Goal: Check status: Check status

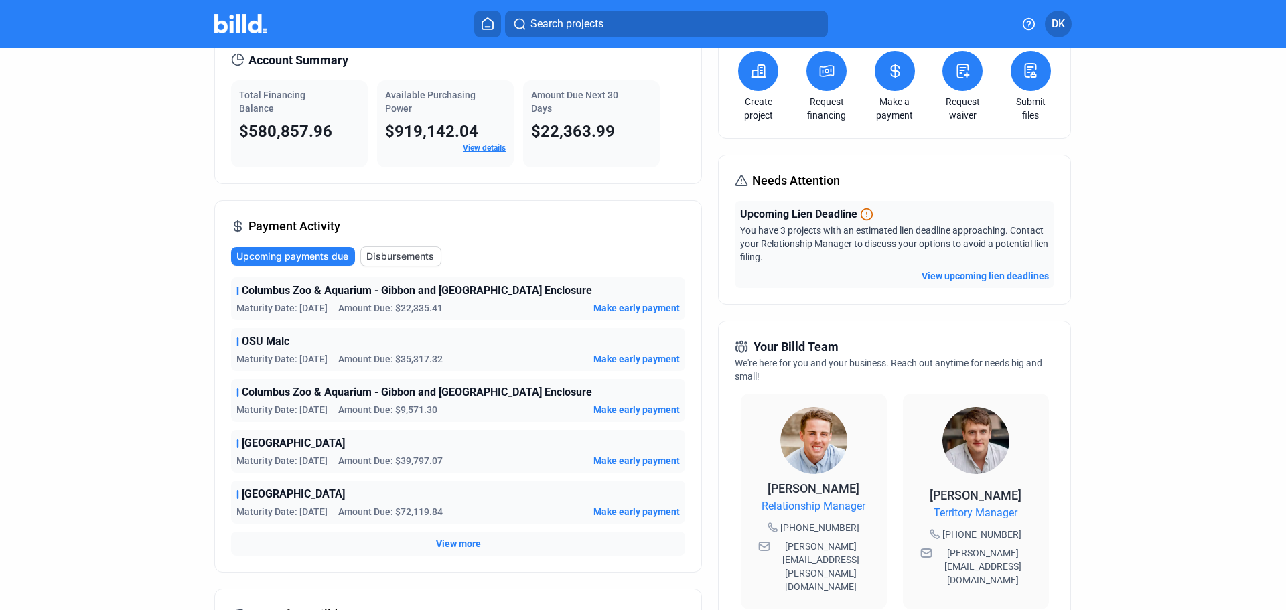
scroll to position [134, 0]
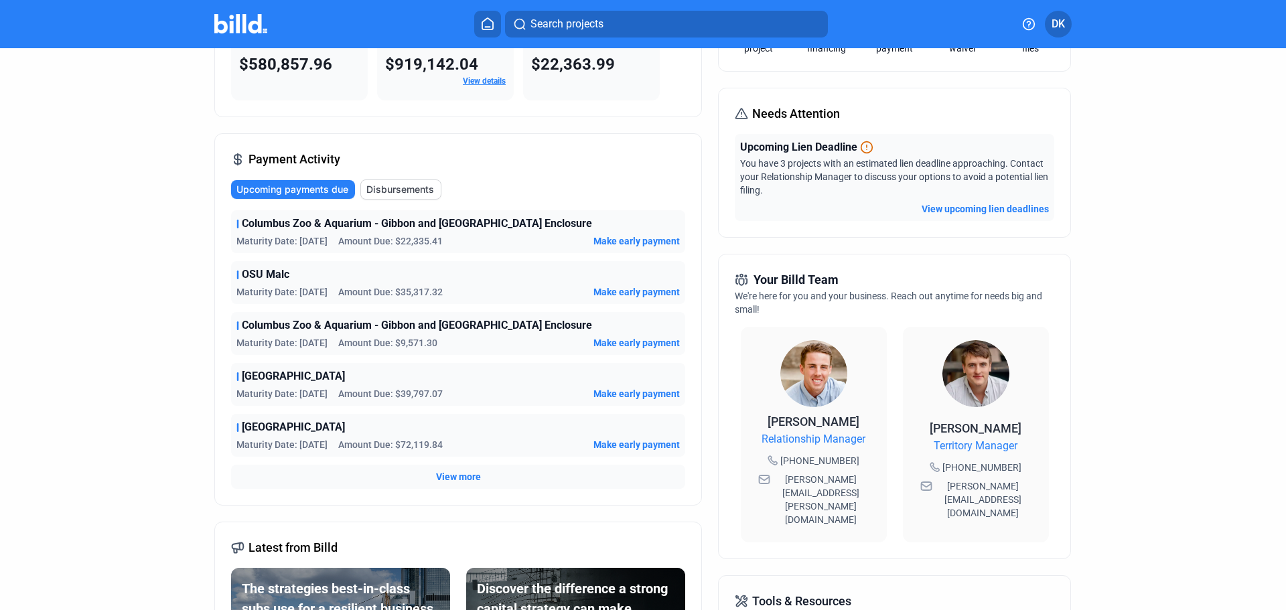
click at [451, 478] on span "View more" at bounding box center [458, 476] width 45 height 13
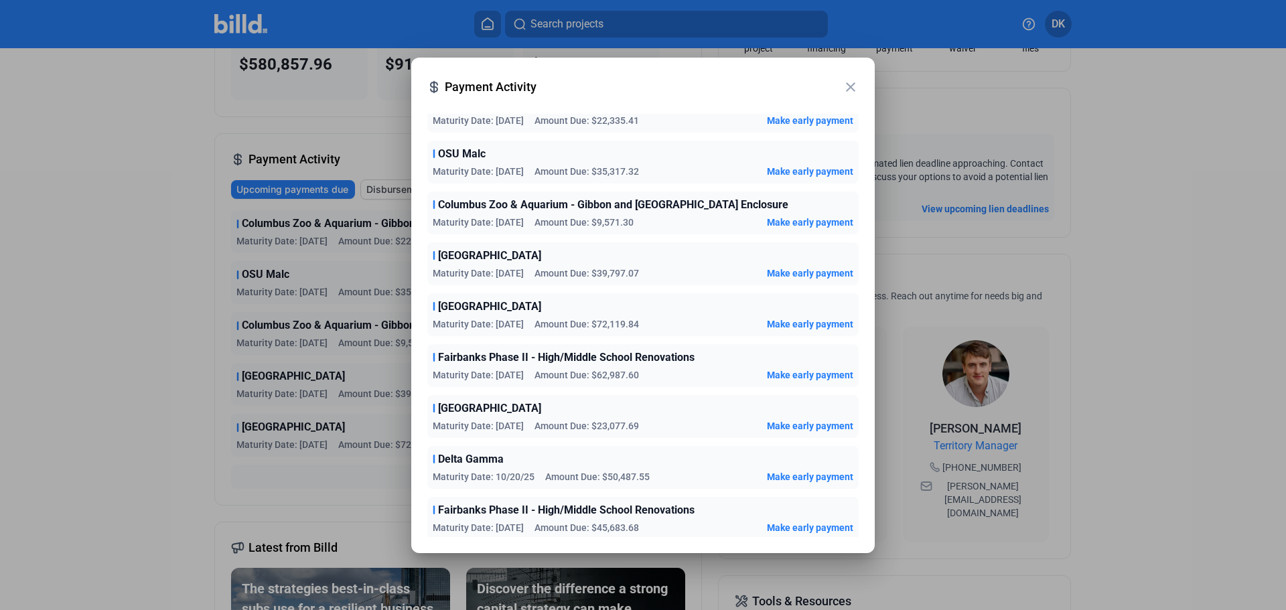
scroll to position [335, 0]
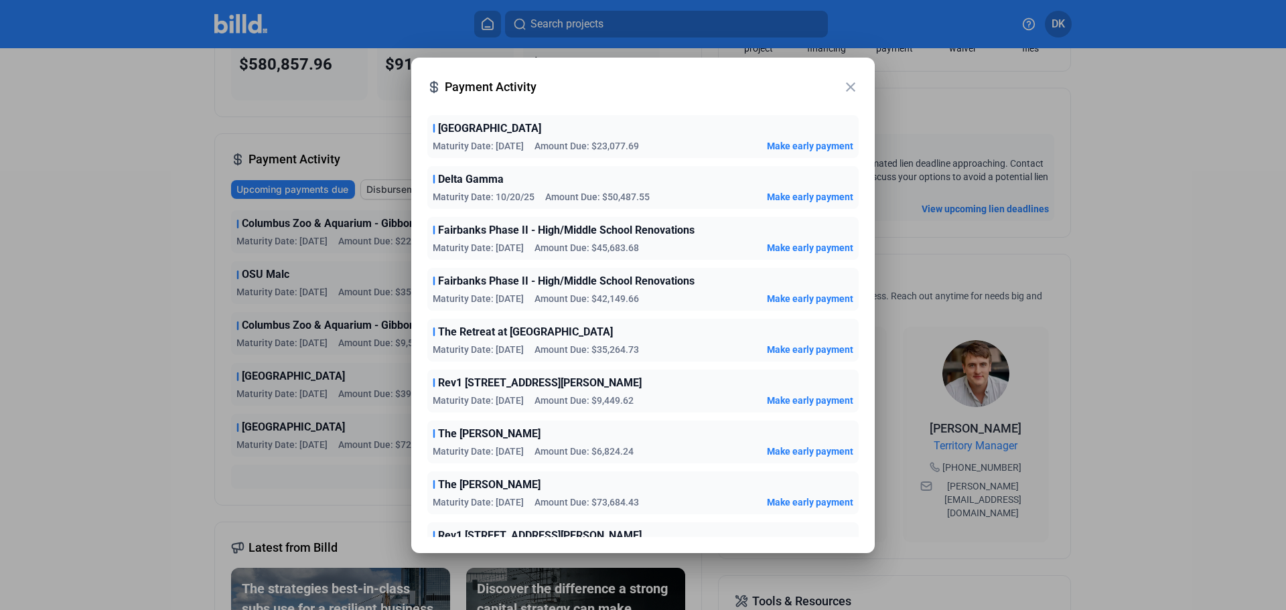
click at [851, 87] on mat-icon "close" at bounding box center [851, 87] width 16 height 16
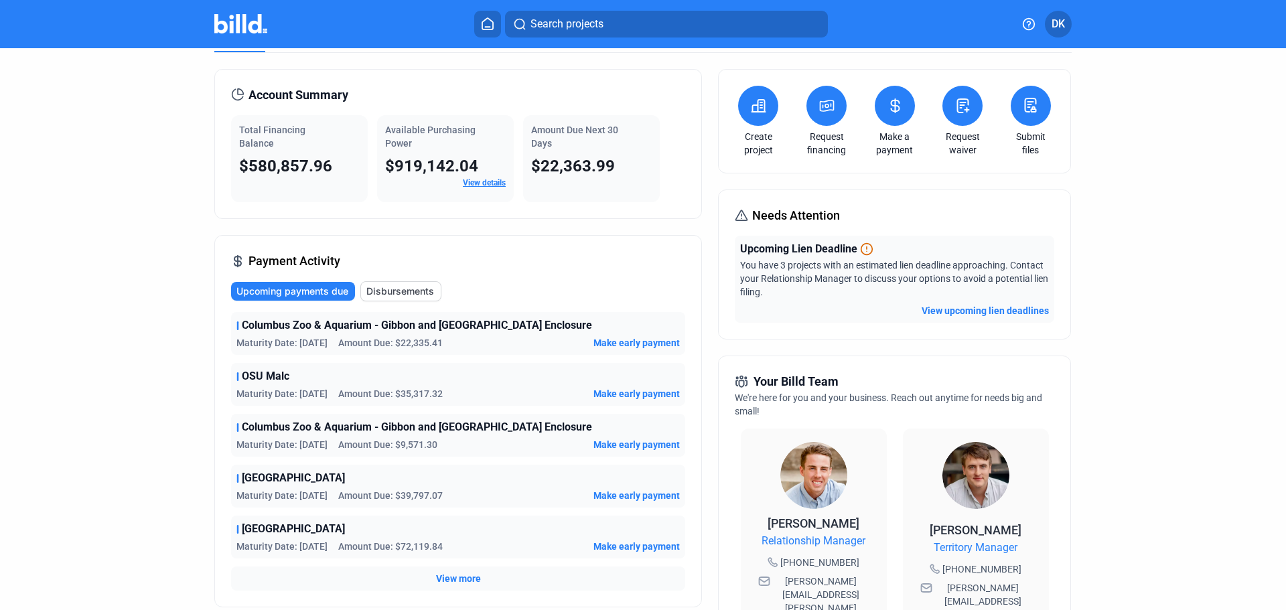
scroll to position [0, 0]
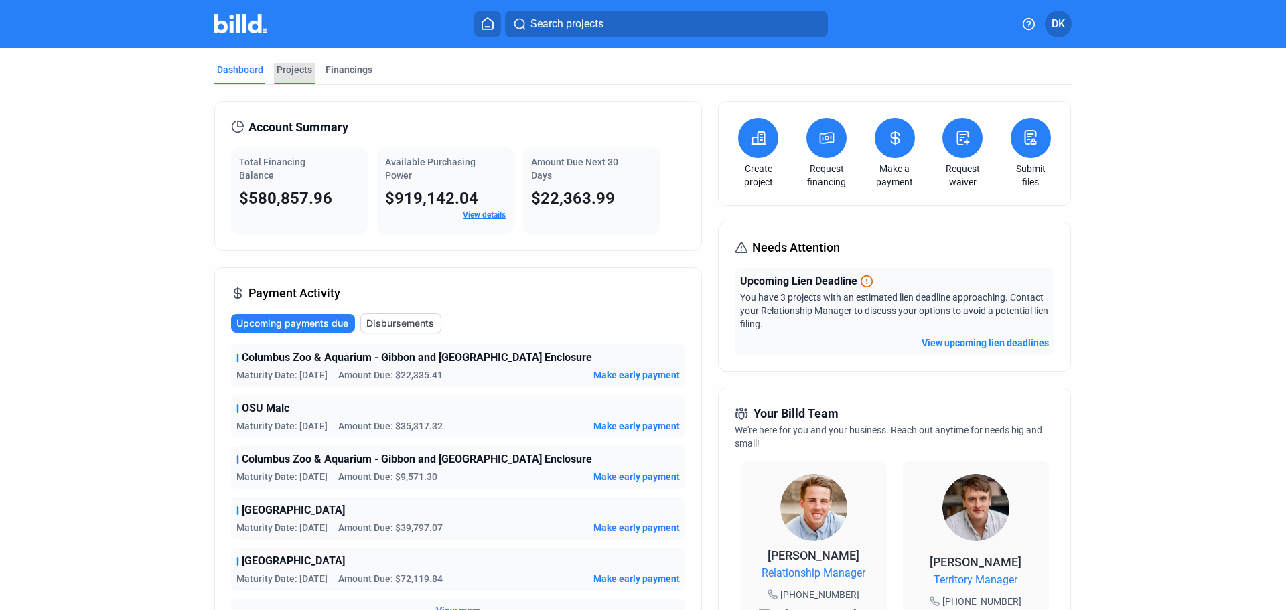
click at [295, 72] on div "Projects" at bounding box center [295, 69] width 36 height 13
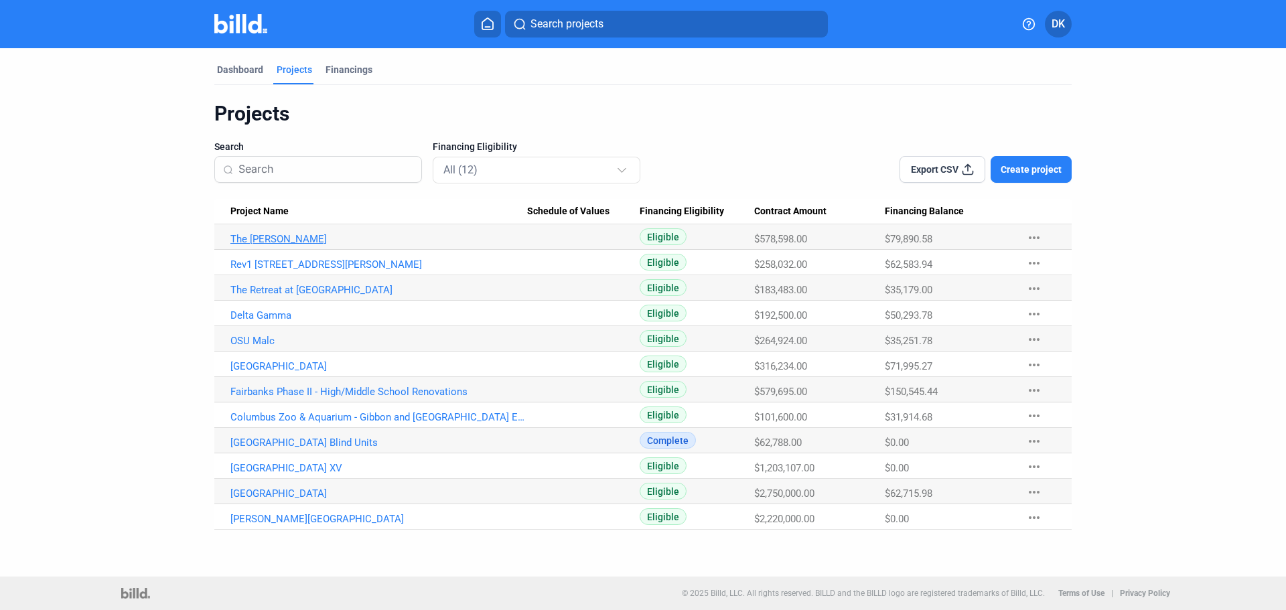
click at [263, 240] on link "The [PERSON_NAME]" at bounding box center [378, 239] width 297 height 12
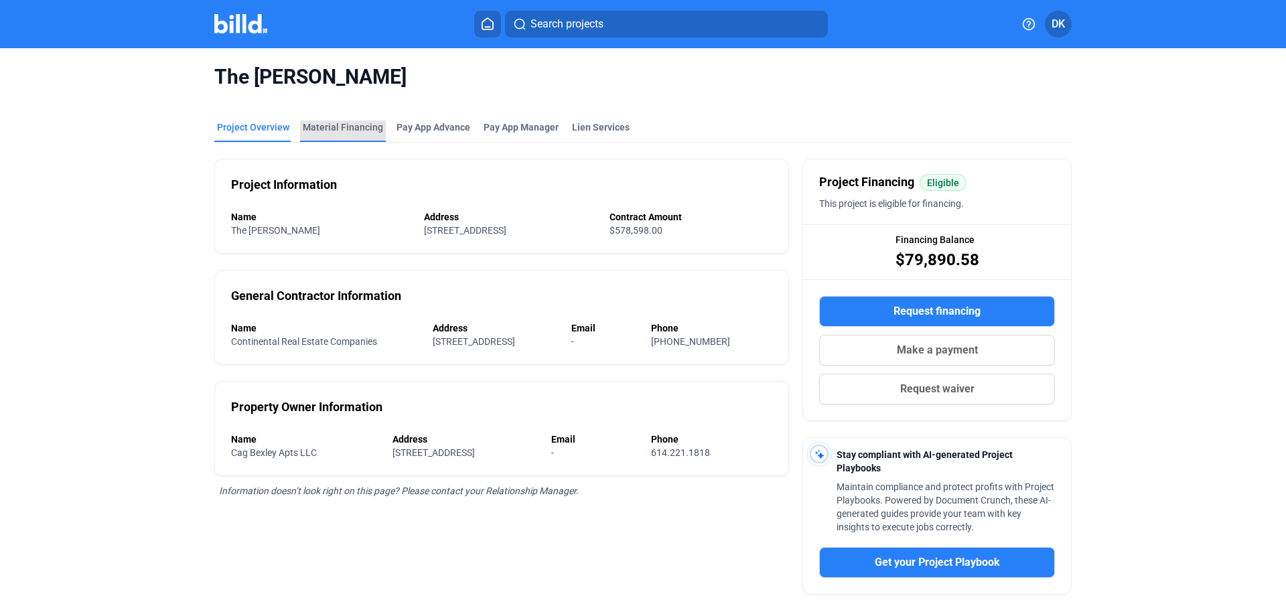
click at [340, 124] on div "Material Financing" at bounding box center [343, 127] width 80 height 13
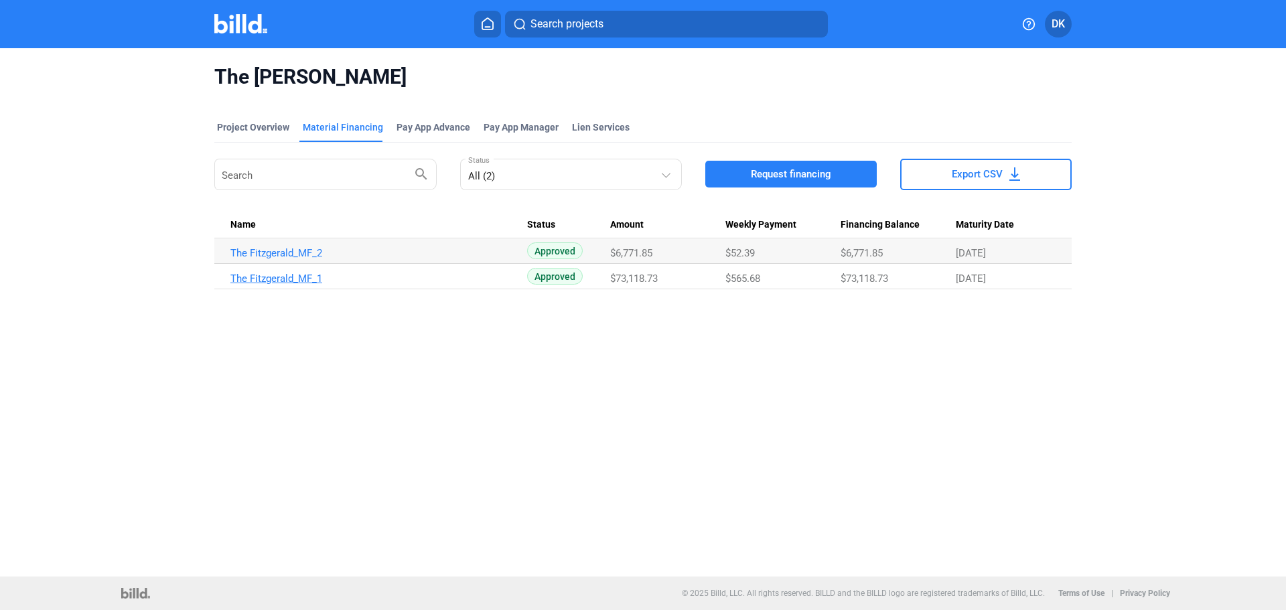
click at [283, 259] on link "The Fitzgerald_MF_1" at bounding box center [378, 253] width 297 height 12
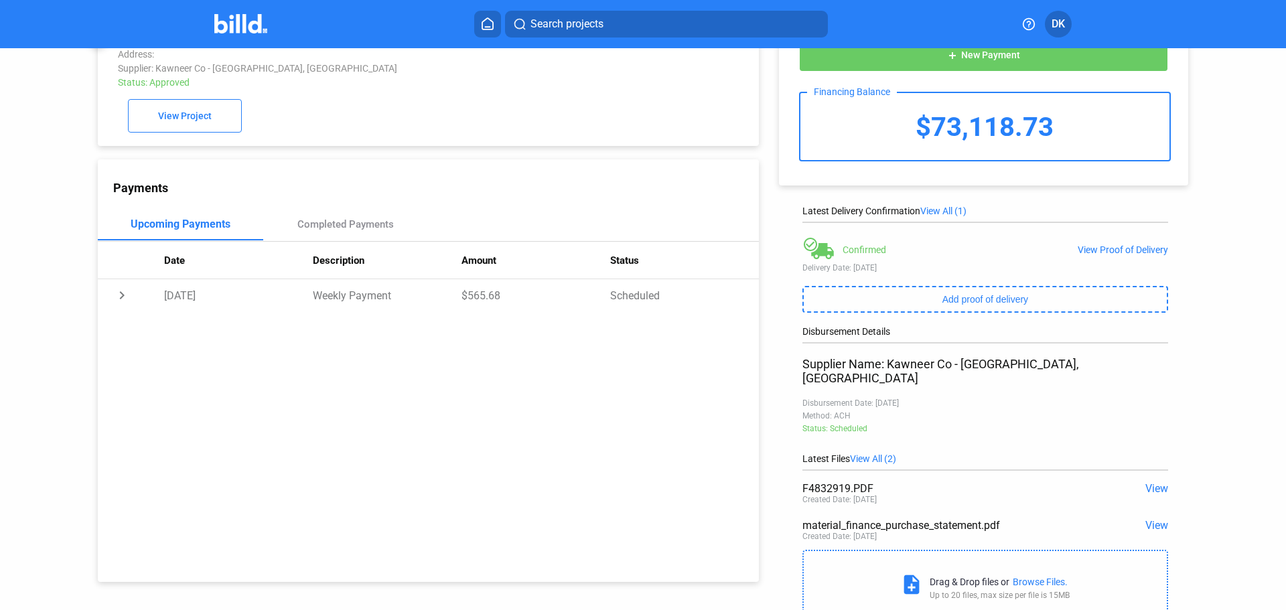
scroll to position [67, 0]
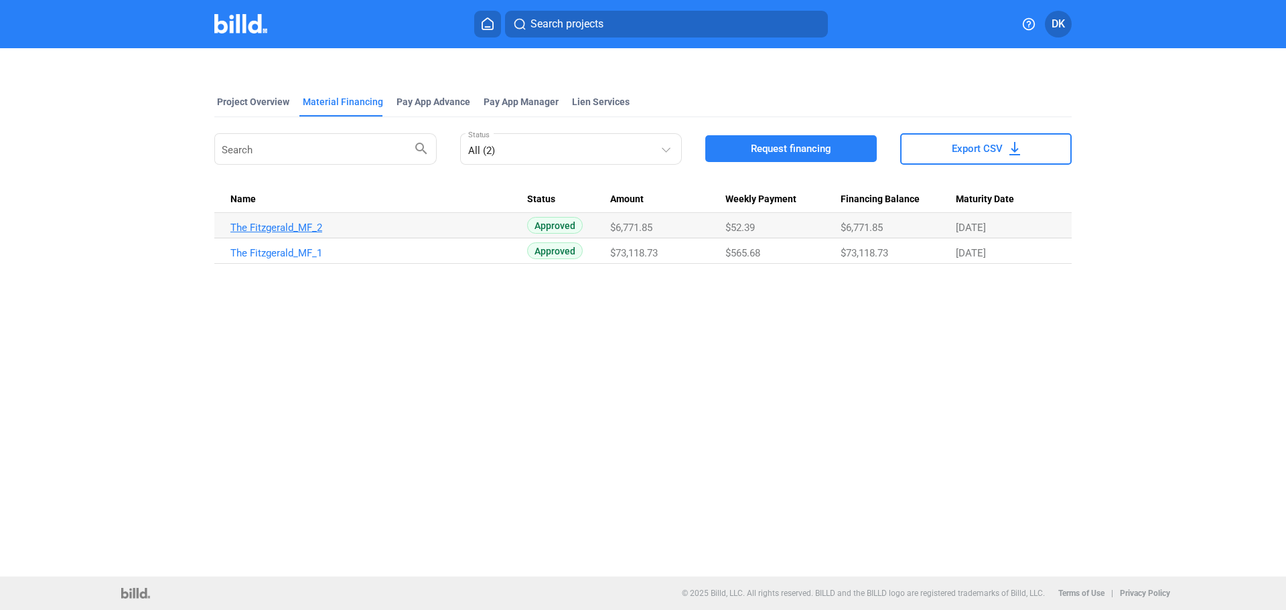
click at [293, 224] on td "The Fitzgerald_MF_2" at bounding box center [370, 225] width 313 height 25
click at [293, 227] on link "The Fitzgerald_MF_2" at bounding box center [378, 228] width 297 height 12
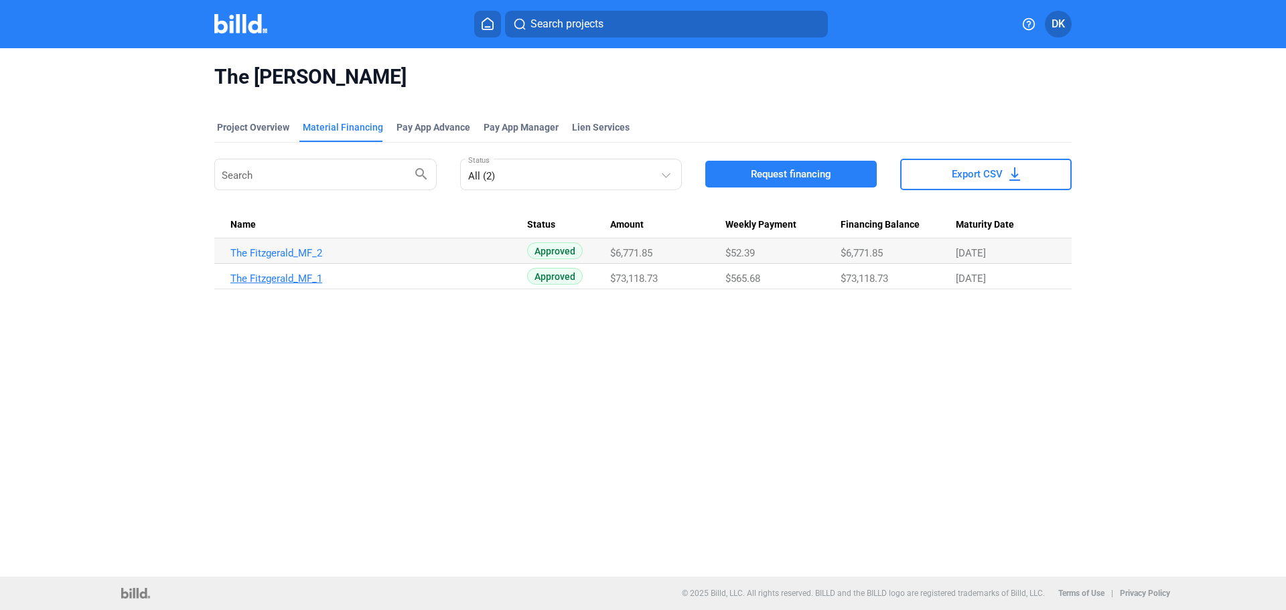
click at [262, 259] on link "The Fitzgerald_MF_1" at bounding box center [378, 253] width 297 height 12
